Goal: Transaction & Acquisition: Purchase product/service

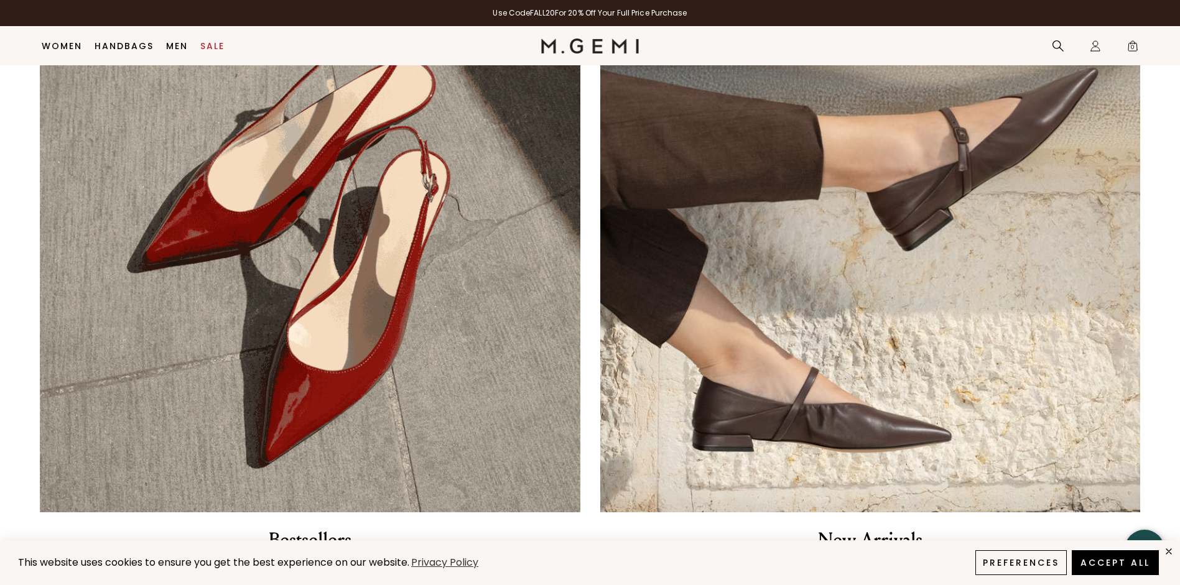
scroll to position [622, 0]
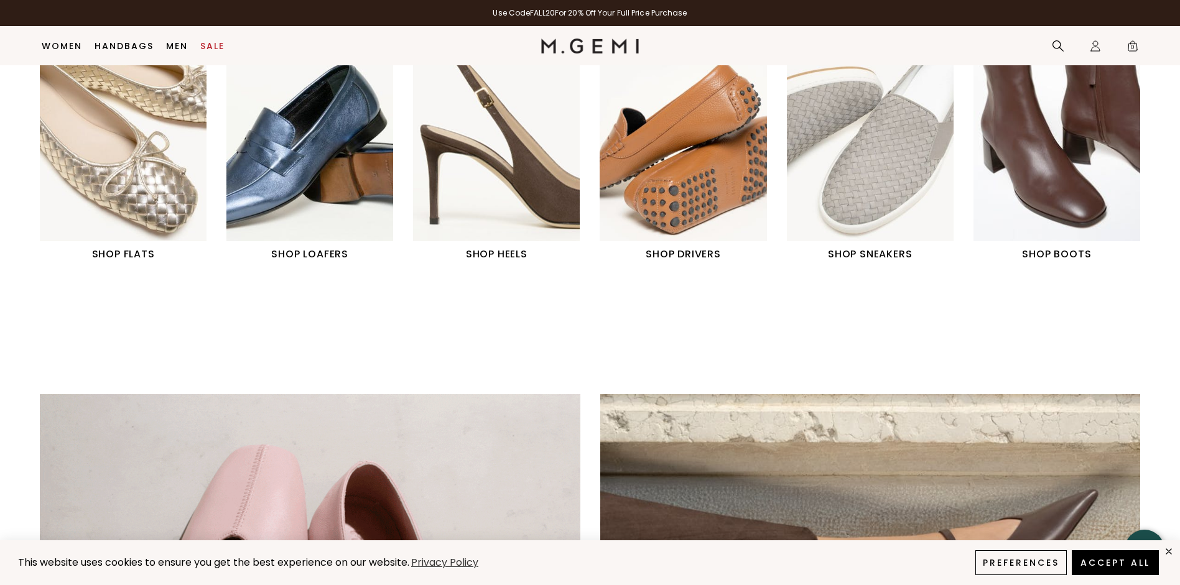
click at [1066, 254] on h1 "SHOP BOOTS" at bounding box center [1056, 254] width 167 height 15
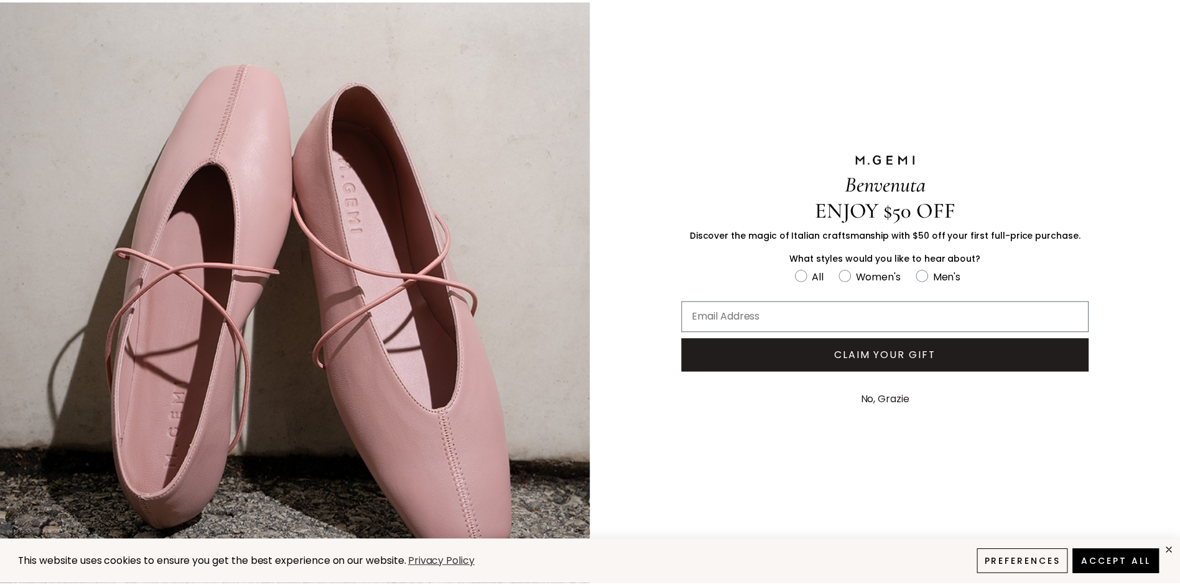
scroll to position [75, 0]
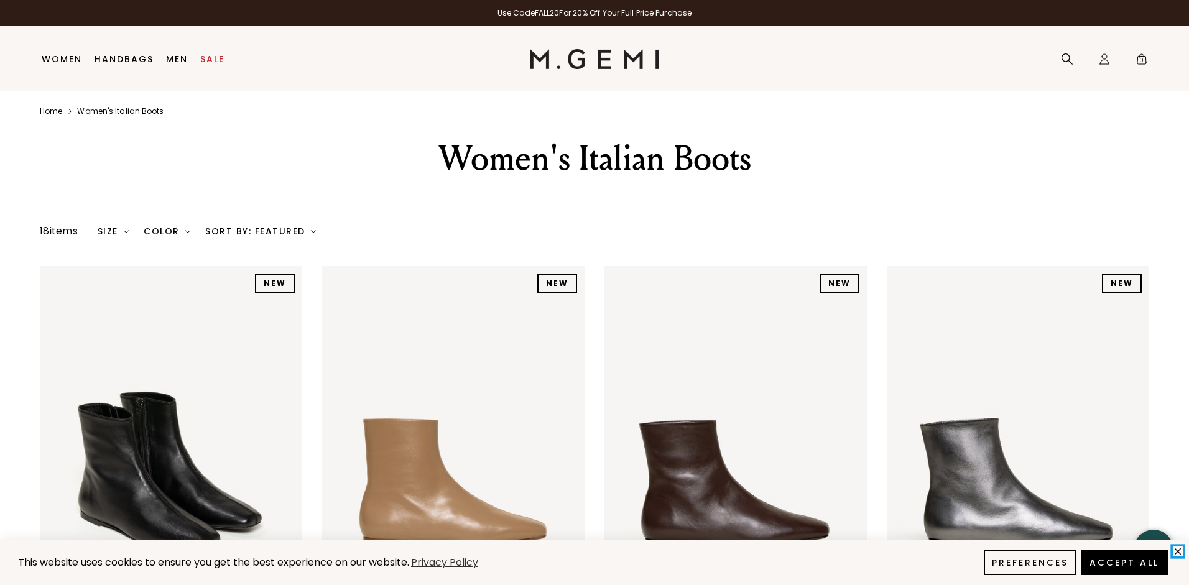
click at [1178, 551] on icon "close" at bounding box center [1178, 551] width 11 height 11
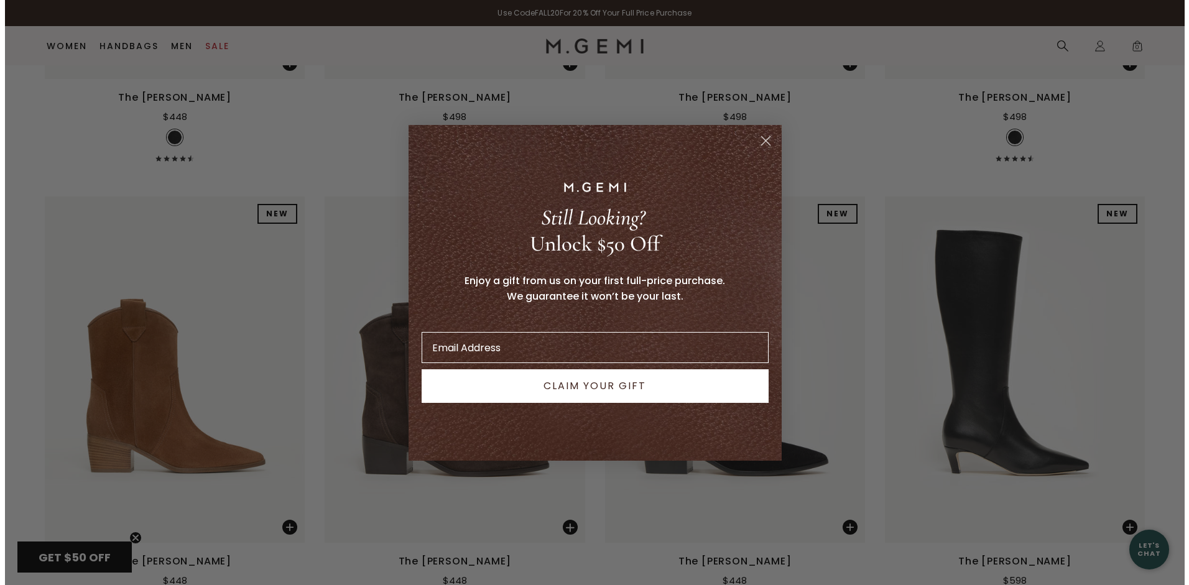
scroll to position [1431, 0]
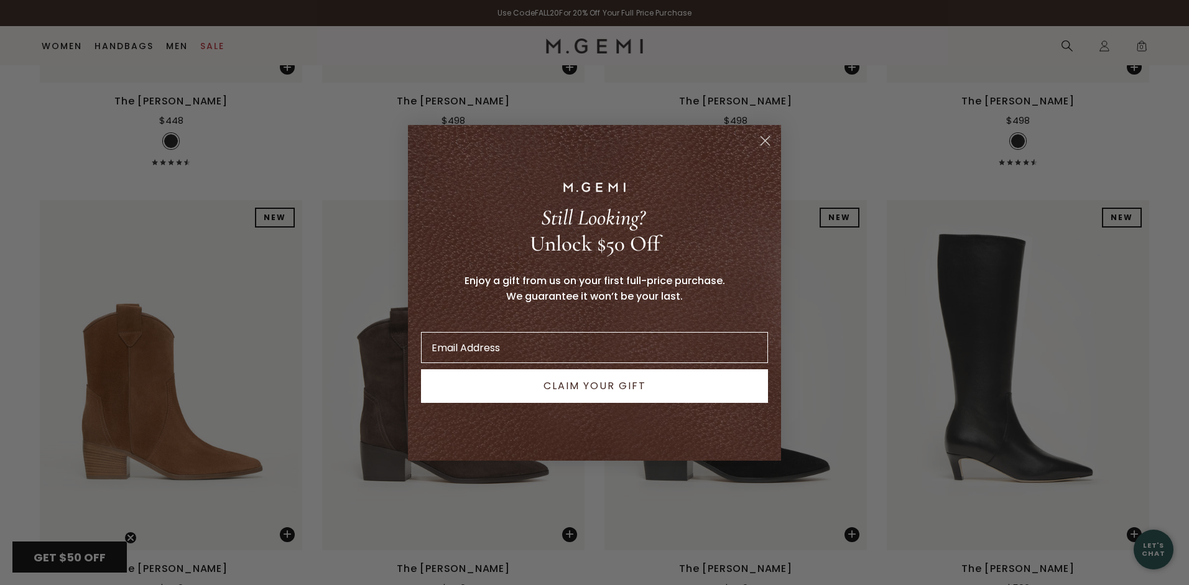
click at [765, 144] on circle "Close dialog" at bounding box center [765, 140] width 21 height 21
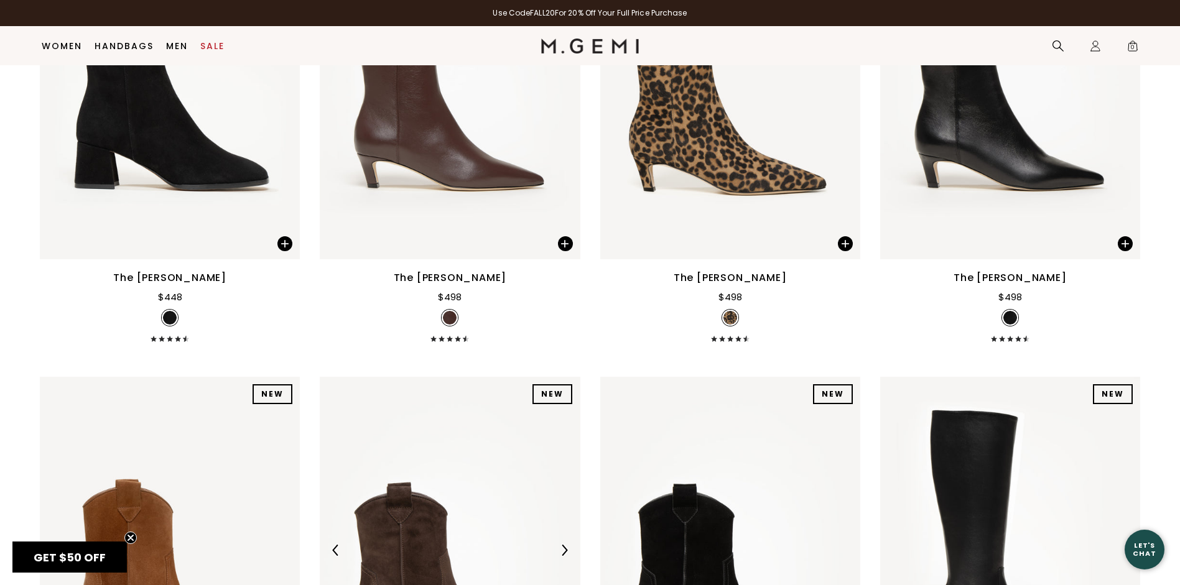
scroll to position [1425, 0]
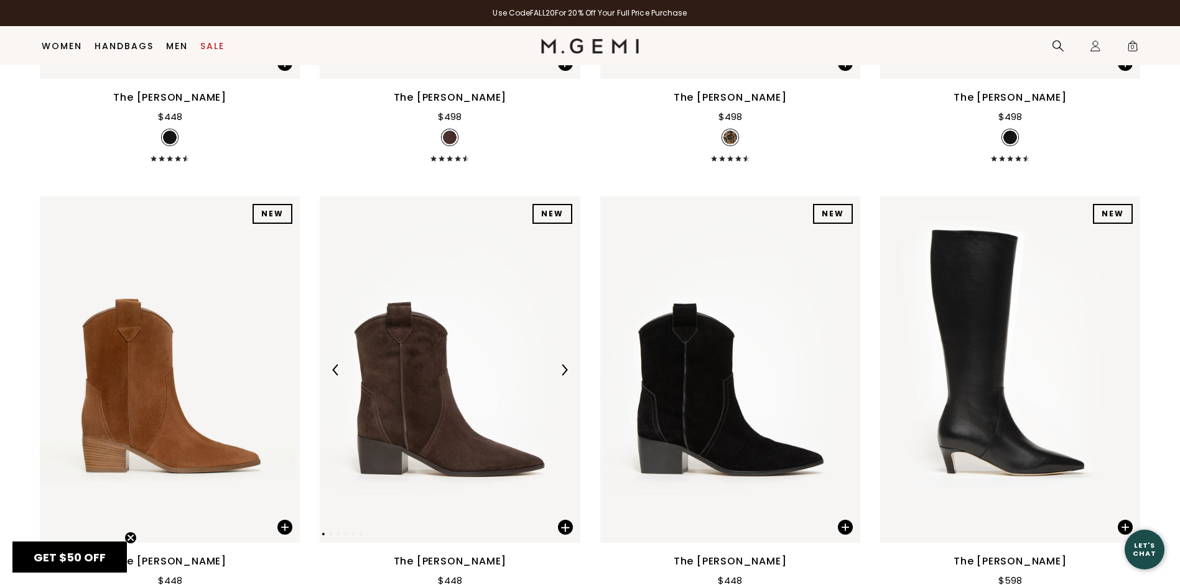
click at [430, 412] on img at bounding box center [450, 369] width 260 height 346
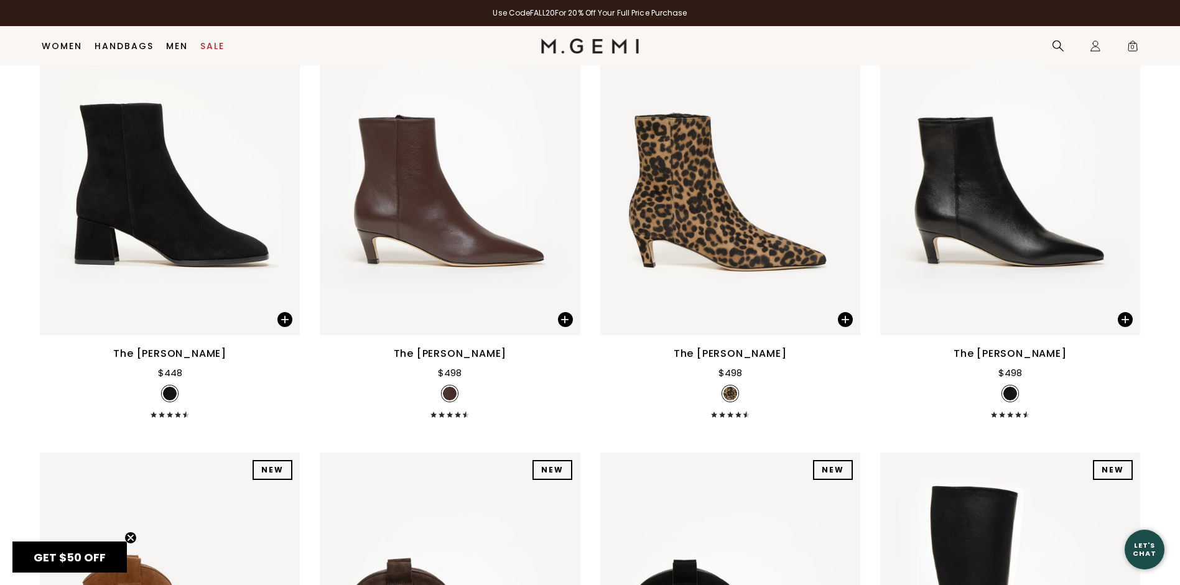
scroll to position [1010, 0]
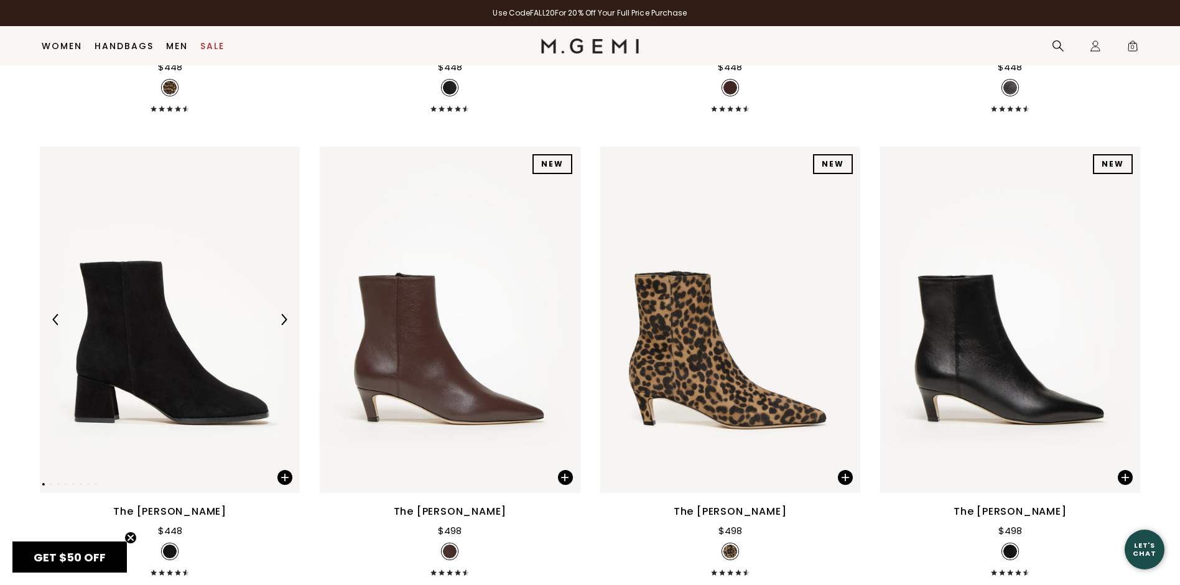
click at [244, 360] on img at bounding box center [170, 320] width 260 height 346
click at [163, 345] on img at bounding box center [170, 320] width 260 height 346
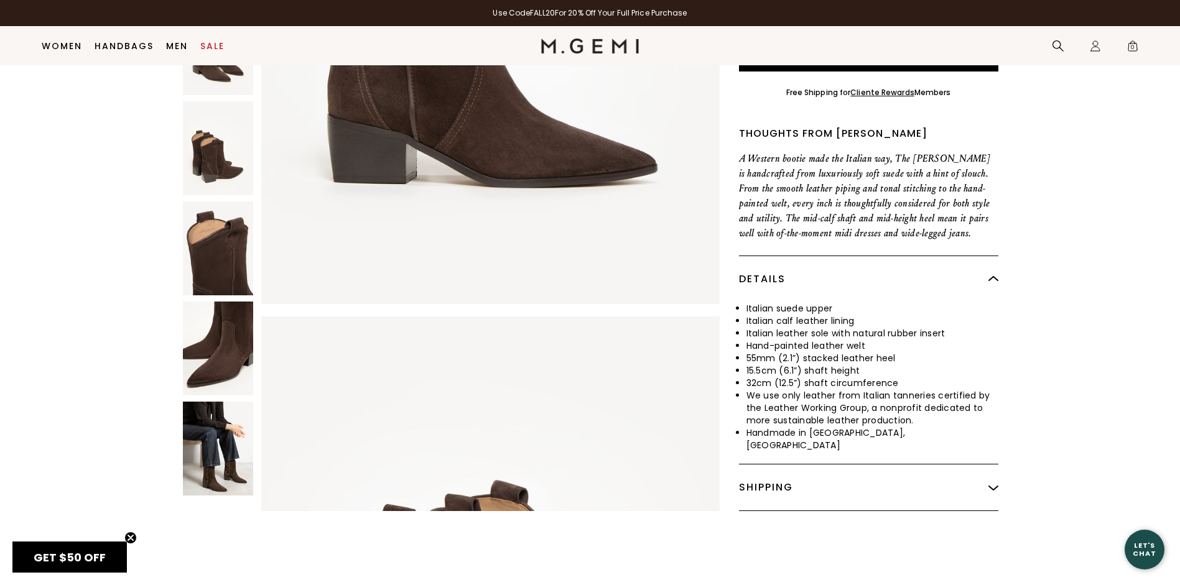
click at [206, 416] on img at bounding box center [218, 449] width 70 height 94
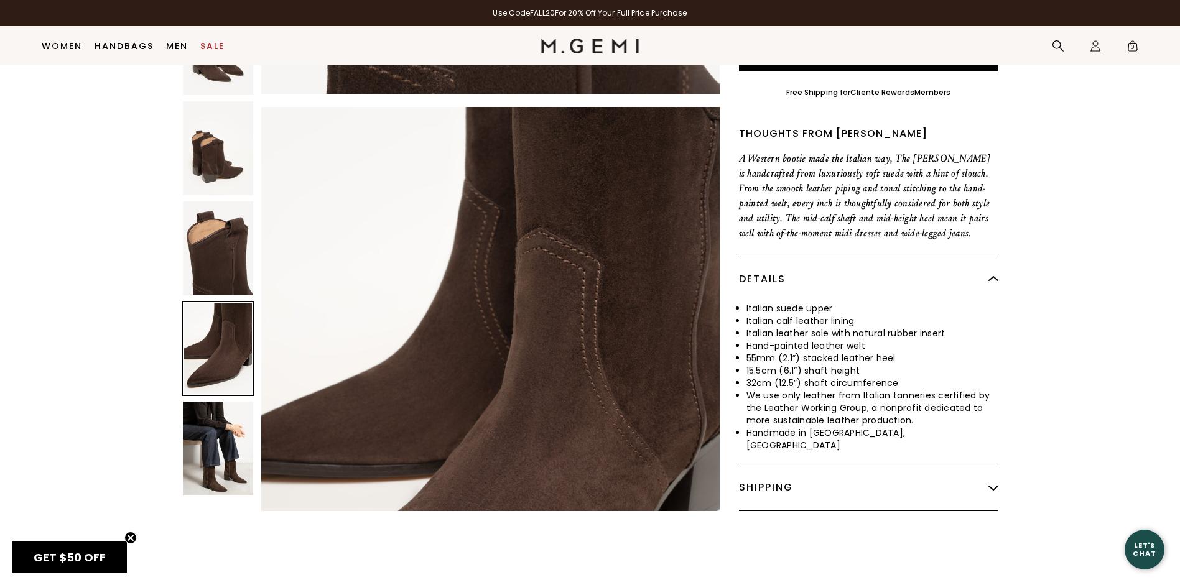
scroll to position [2225, 0]
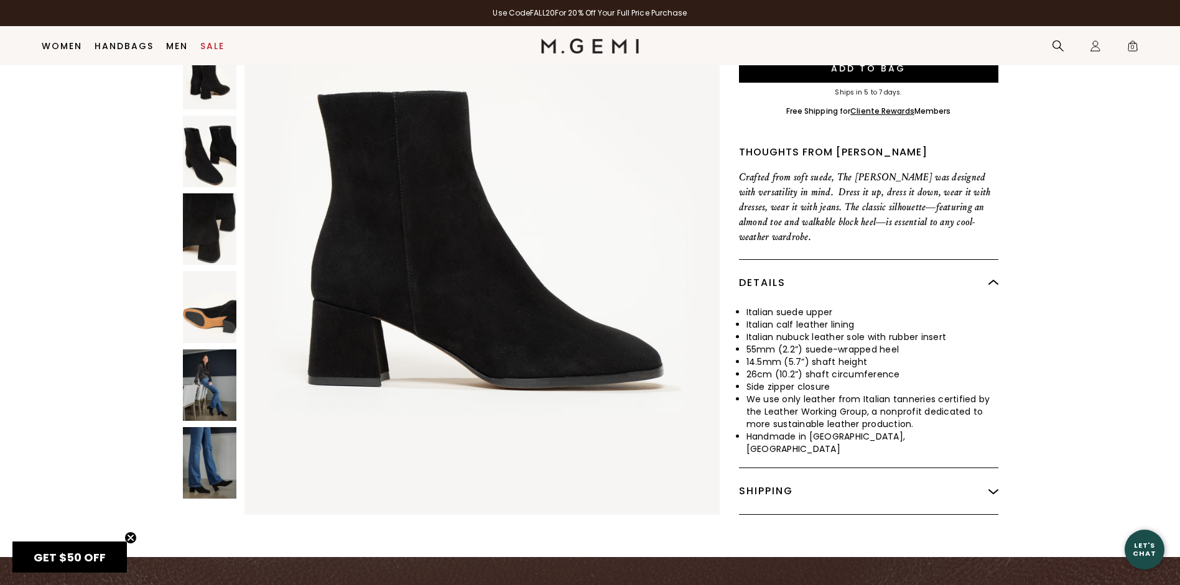
scroll to position [389, 0]
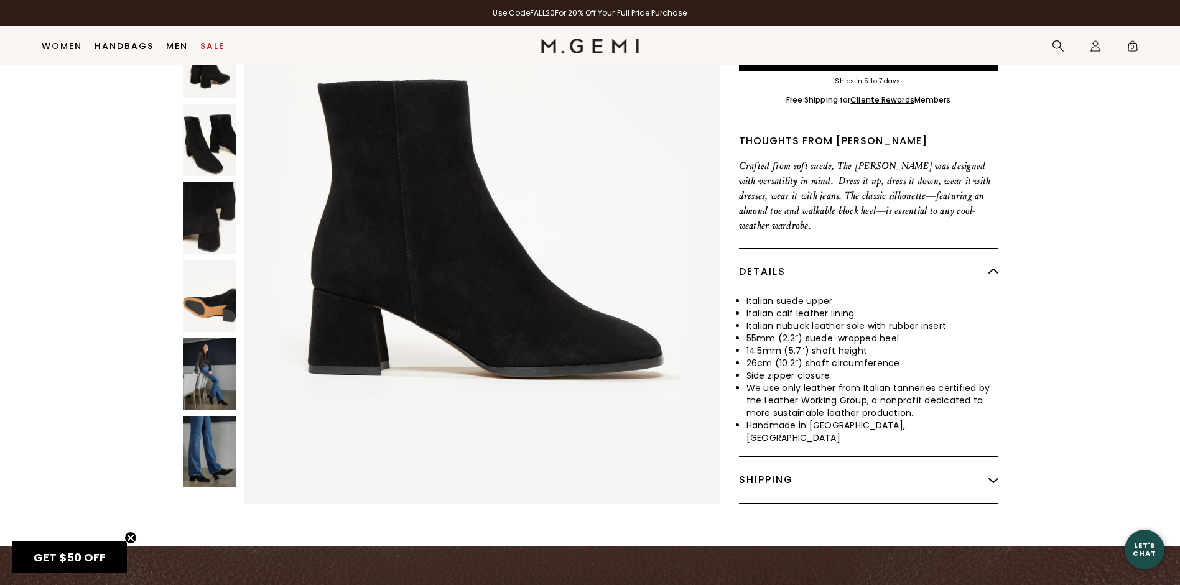
click at [206, 343] on img at bounding box center [209, 374] width 53 height 72
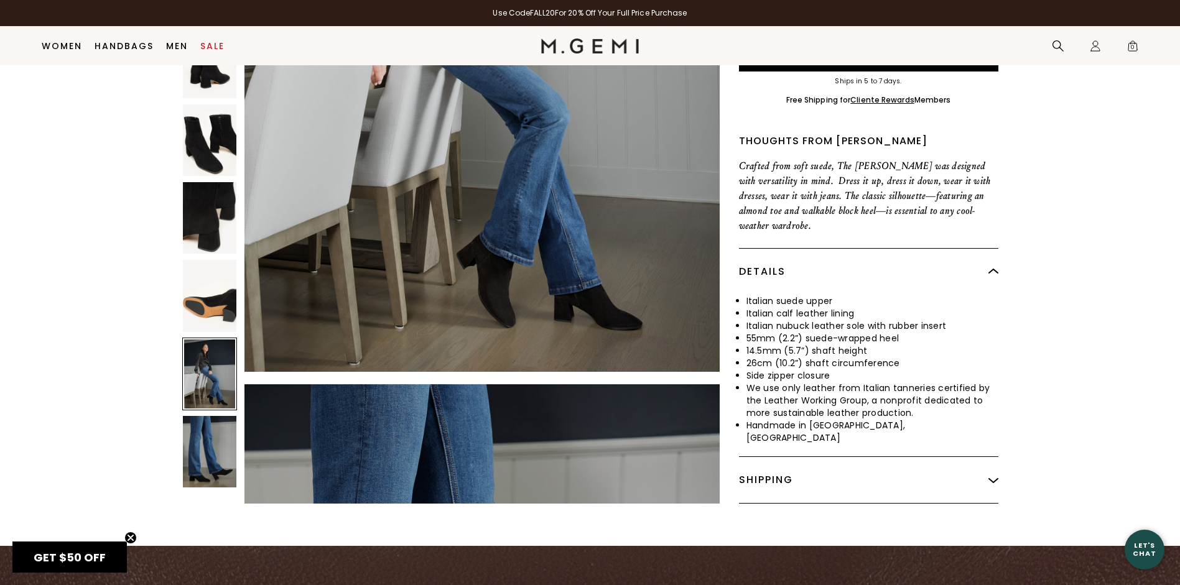
click at [214, 428] on img at bounding box center [209, 452] width 53 height 72
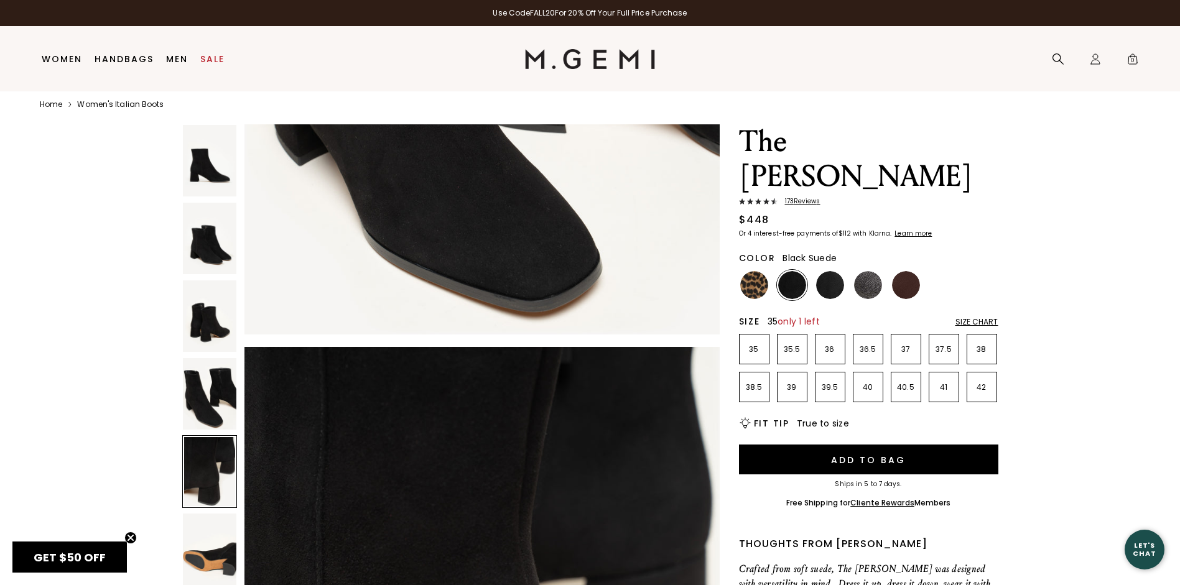
scroll to position [16, 0]
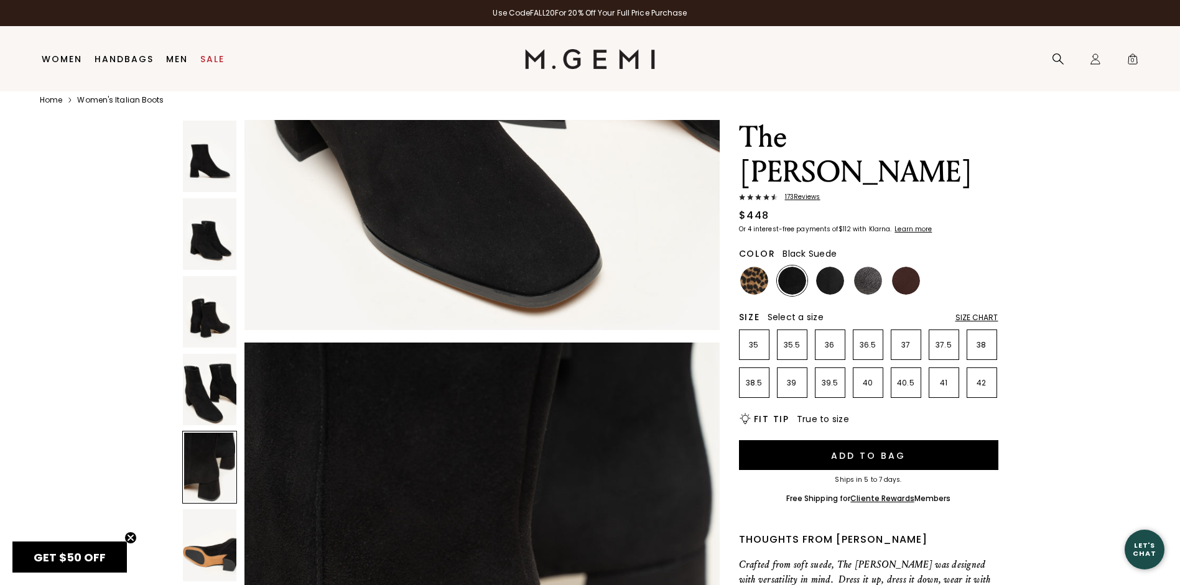
click at [788, 267] on img at bounding box center [792, 281] width 28 height 28
click at [835, 267] on img at bounding box center [830, 281] width 28 height 28
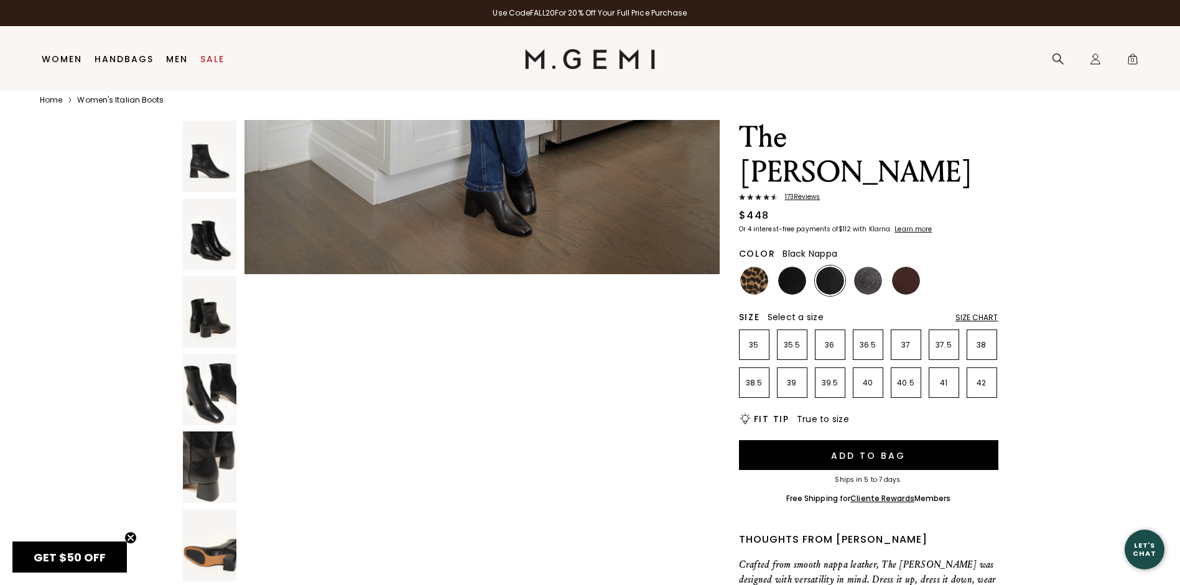
scroll to position [4445, 0]
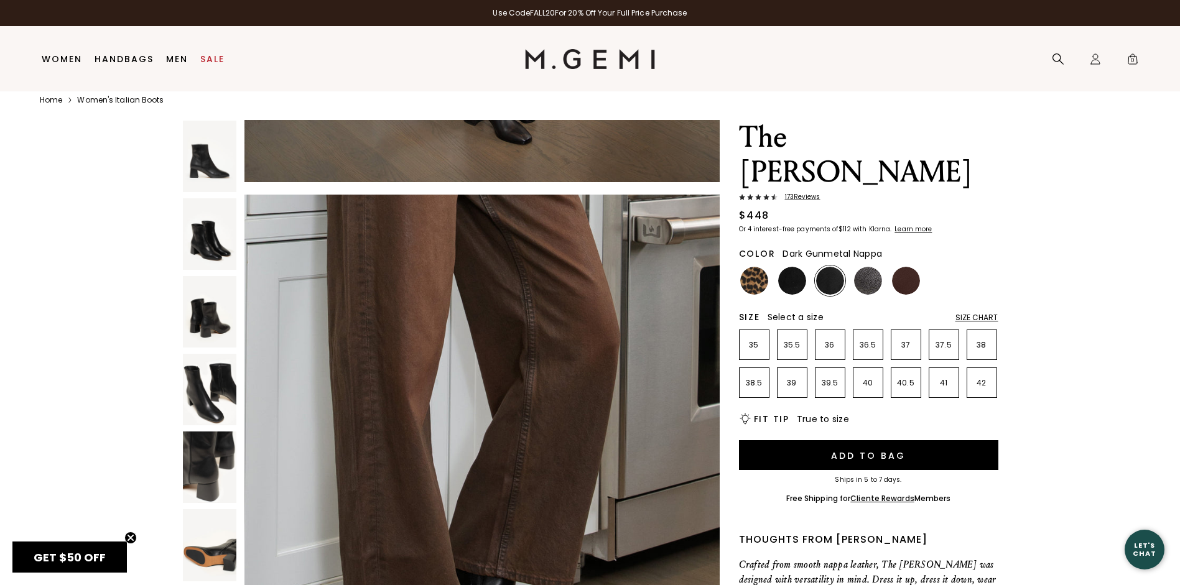
click at [872, 267] on img at bounding box center [868, 281] width 28 height 28
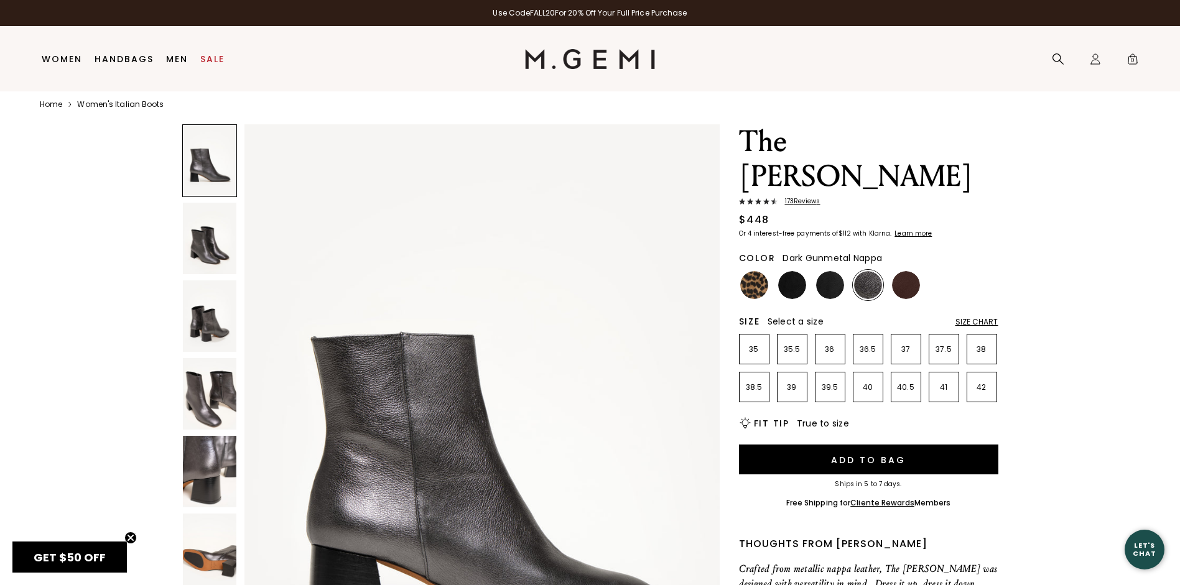
scroll to position [22, 0]
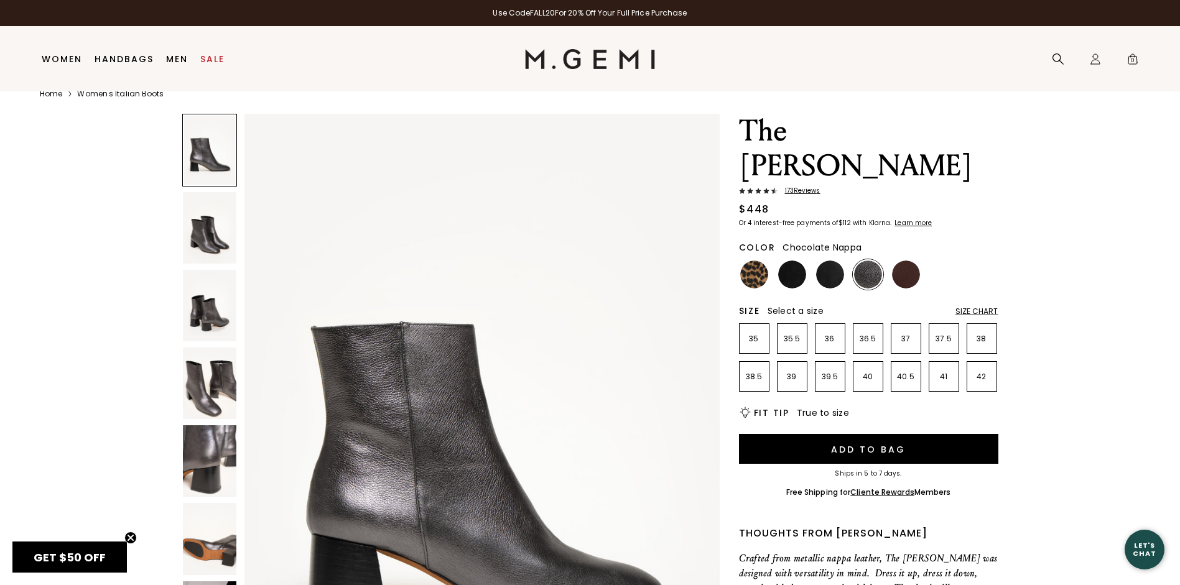
click at [910, 261] on img at bounding box center [906, 275] width 28 height 28
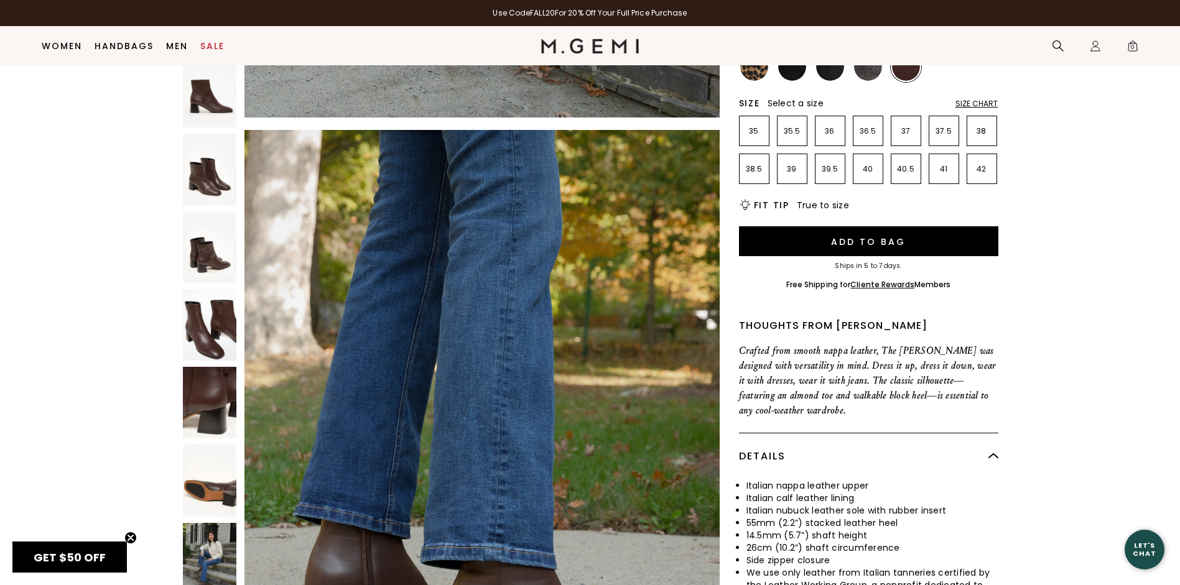
scroll to position [203, 0]
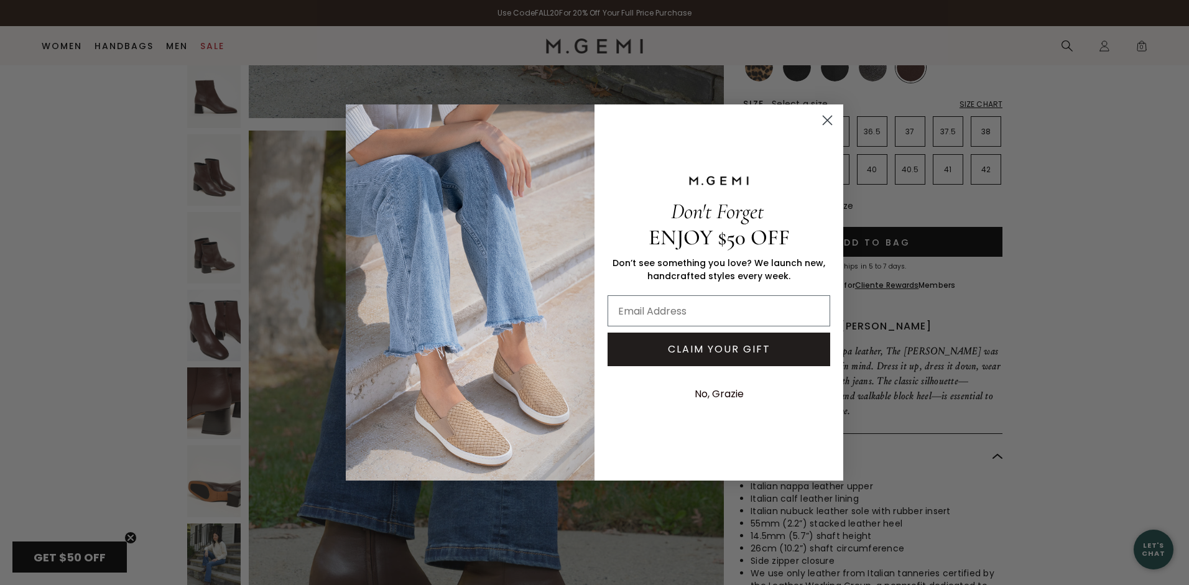
click at [831, 120] on circle "Close dialog" at bounding box center [827, 120] width 21 height 21
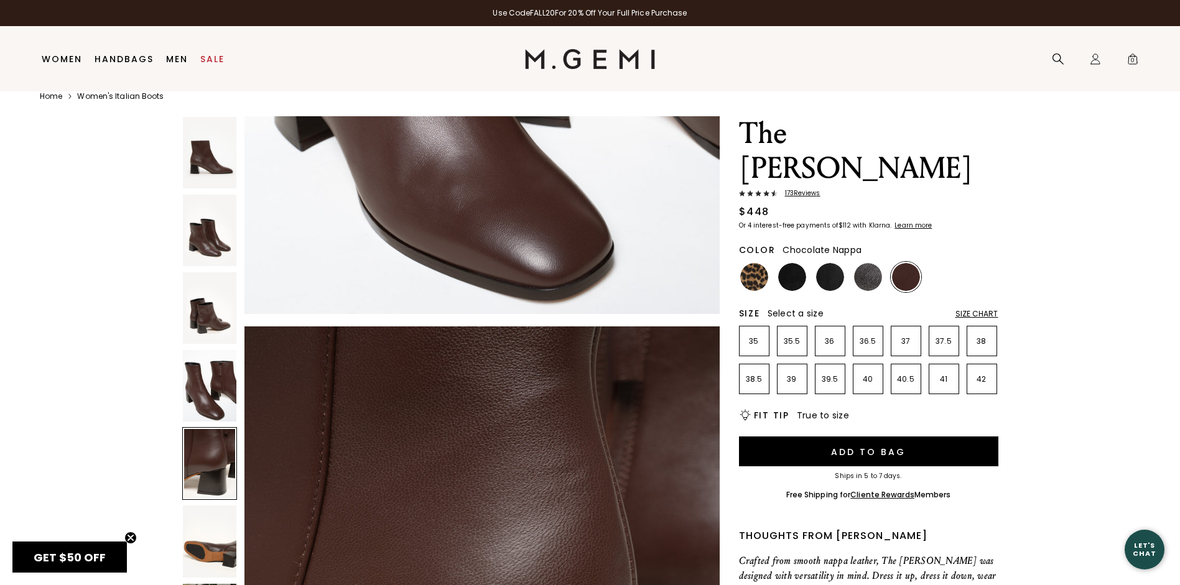
scroll to position [26, 0]
